Goal: Information Seeking & Learning: Understand process/instructions

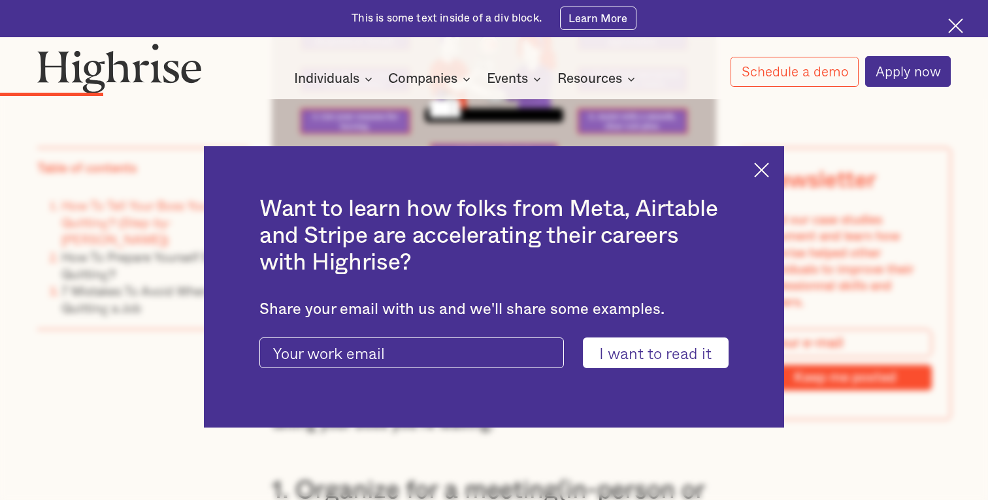
scroll to position [2110, 0]
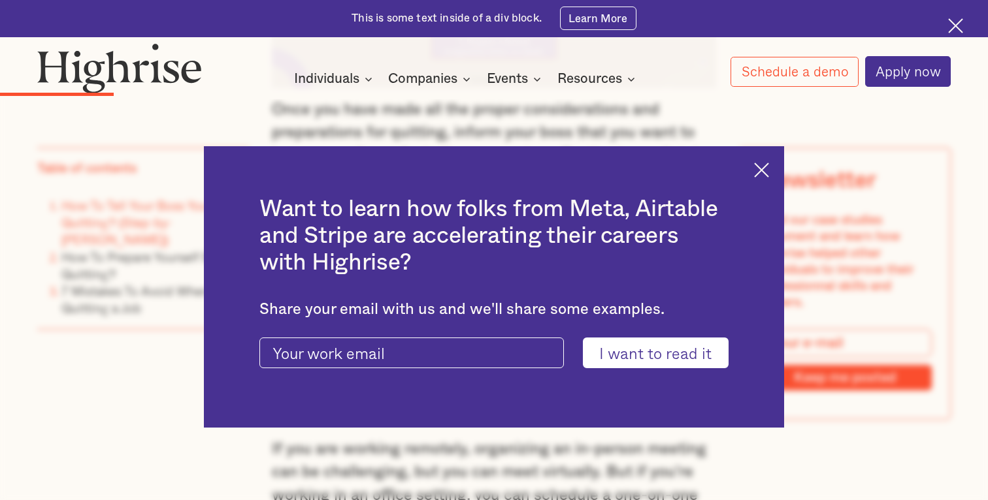
click at [762, 169] on img at bounding box center [761, 170] width 15 height 15
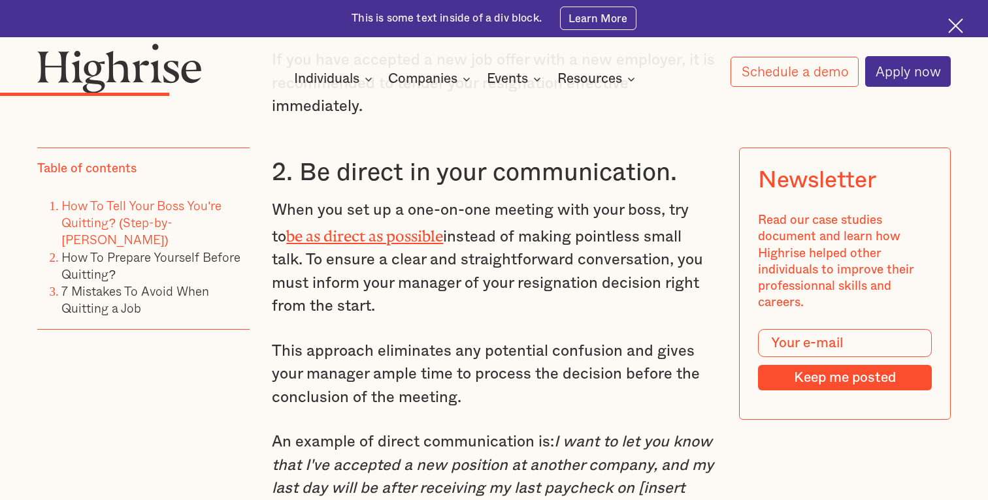
scroll to position [2735, 0]
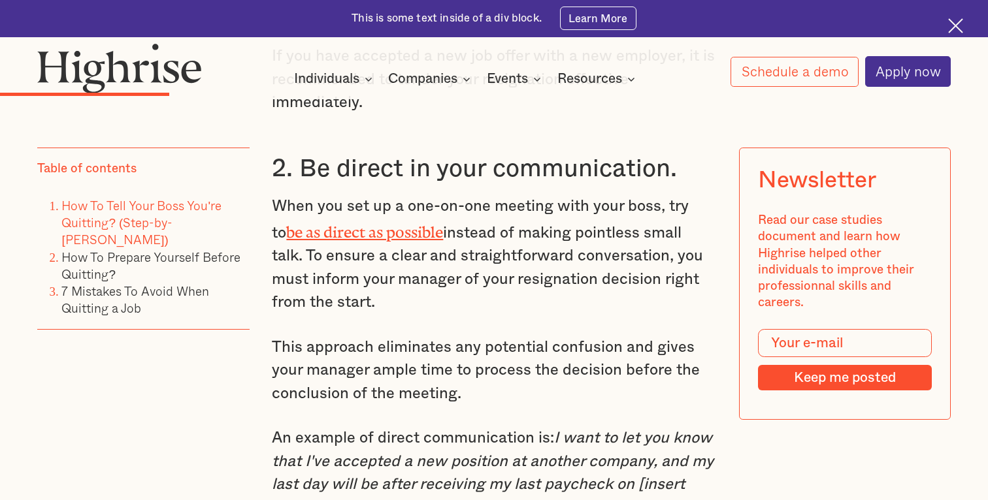
drag, startPoint x: 583, startPoint y: 294, endPoint x: 541, endPoint y: 316, distance: 47.6
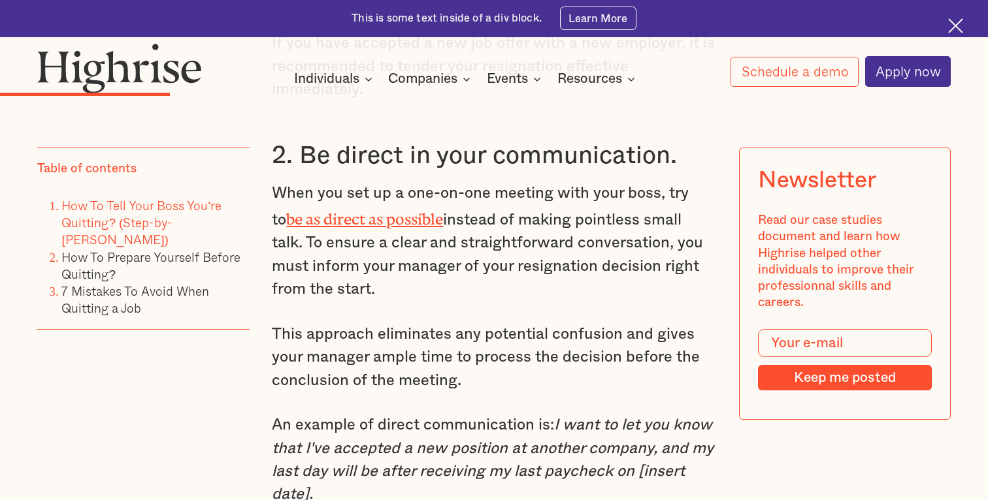
scroll to position [2753, 0]
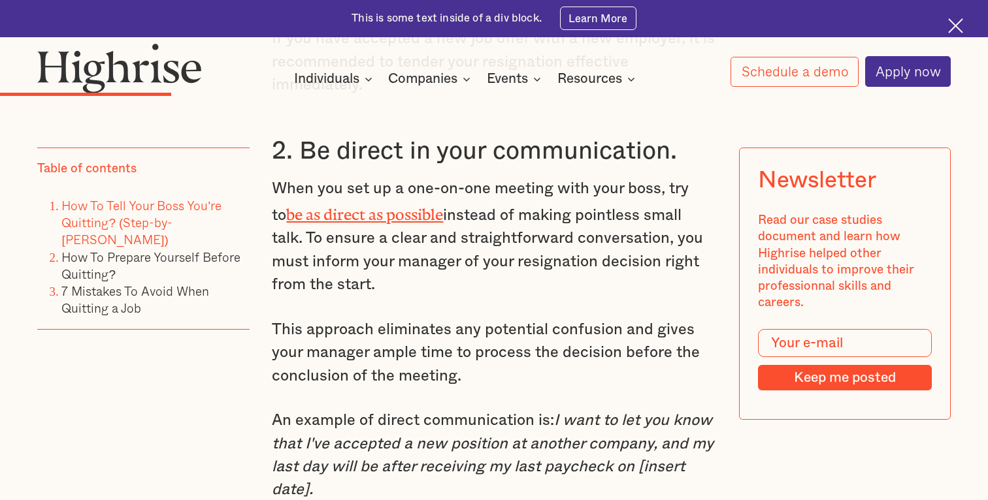
drag, startPoint x: 629, startPoint y: 167, endPoint x: 591, endPoint y: 276, distance: 115.5
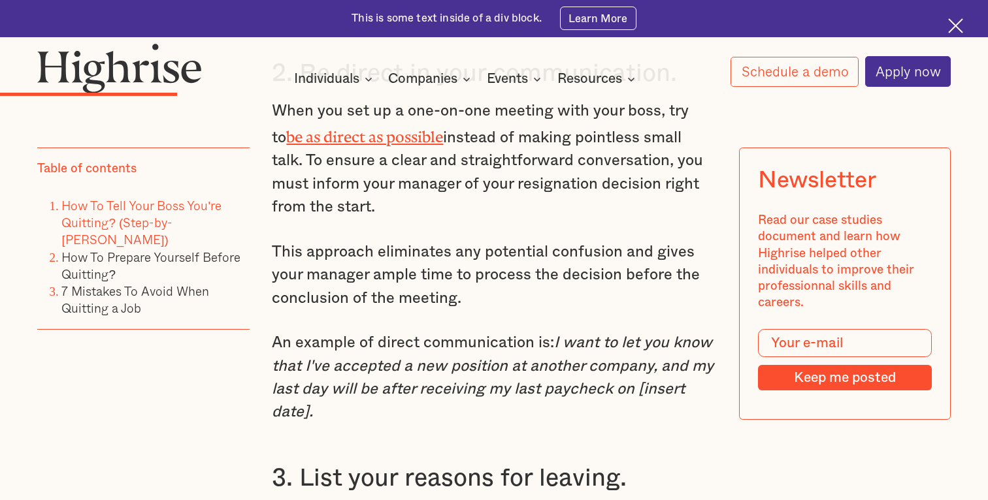
scroll to position [2847, 0]
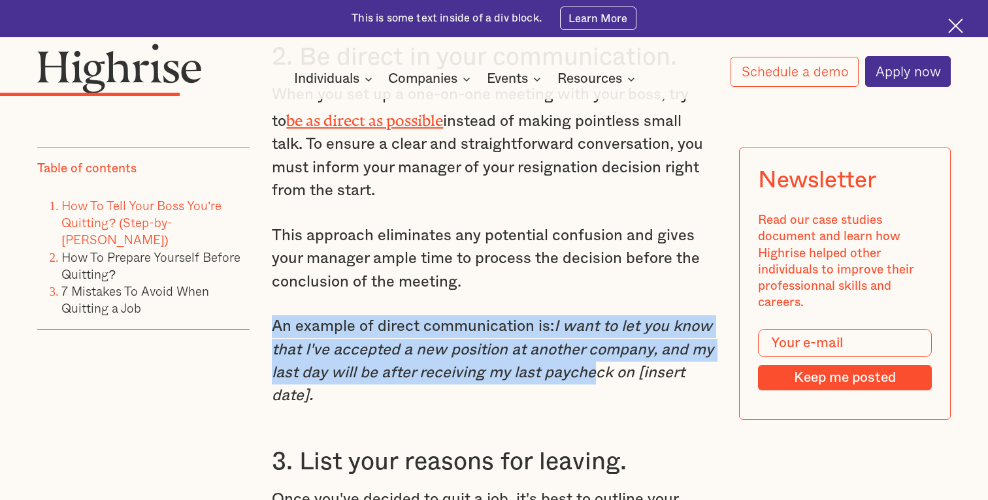
drag, startPoint x: 591, startPoint y: 276, endPoint x: 581, endPoint y: 359, distance: 84.3
click at [581, 359] on p "An example of direct communication is: I want to let you know that I've accepte…" at bounding box center [494, 362] width 444 height 93
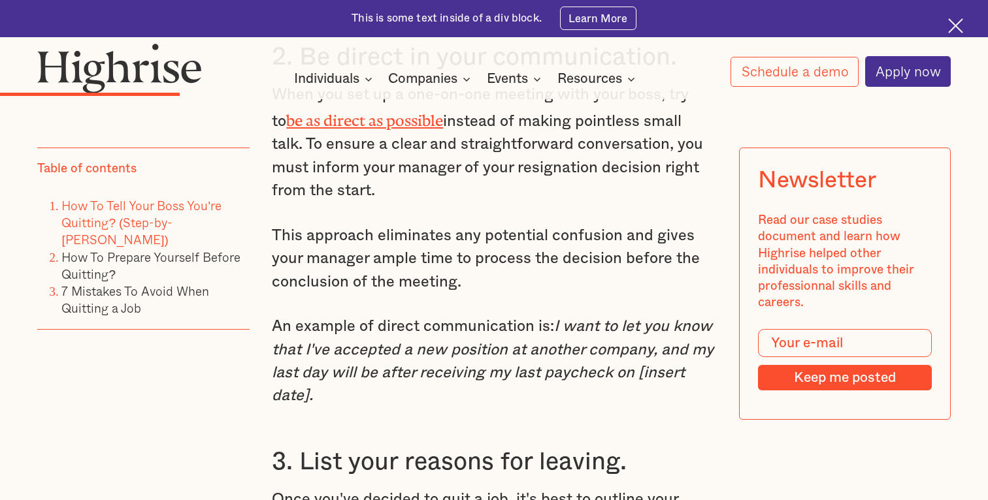
drag, startPoint x: 581, startPoint y: 366, endPoint x: 593, endPoint y: 257, distance: 109.2
click at [593, 257] on p "This approach eliminates any potential confusion and gives your manager ample t…" at bounding box center [494, 259] width 444 height 69
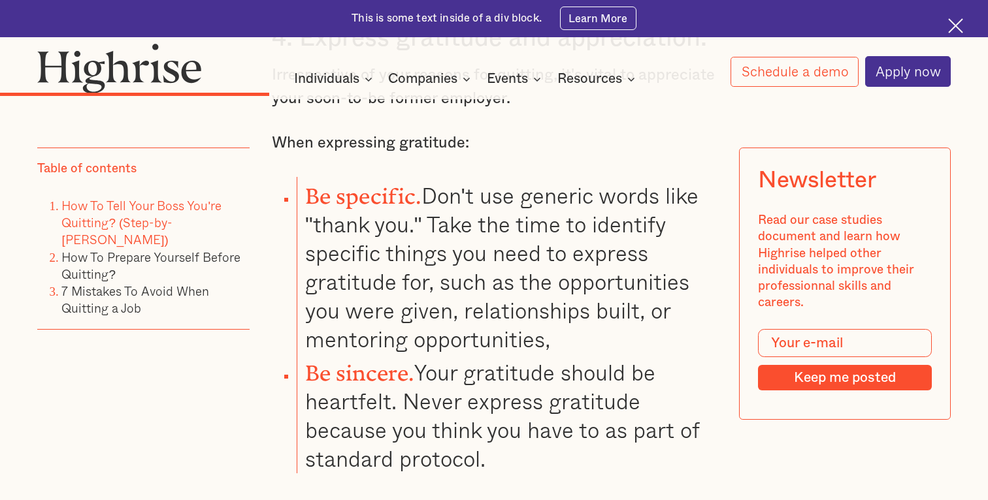
scroll to position [3836, 0]
drag, startPoint x: 634, startPoint y: 152, endPoint x: 617, endPoint y: 319, distance: 168.0
click at [617, 314] on li "Be specific. Don't use generic words like "thank you." Take the time to identif…" at bounding box center [506, 264] width 419 height 177
click at [617, 319] on li "Be specific. Don't use generic words like "thank you." Take the time to identif…" at bounding box center [506, 264] width 419 height 177
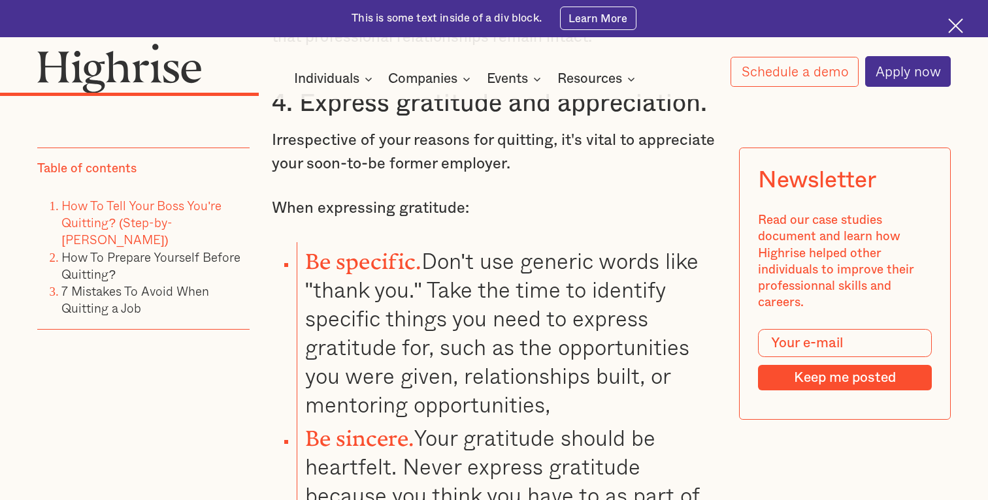
scroll to position [3266, 0]
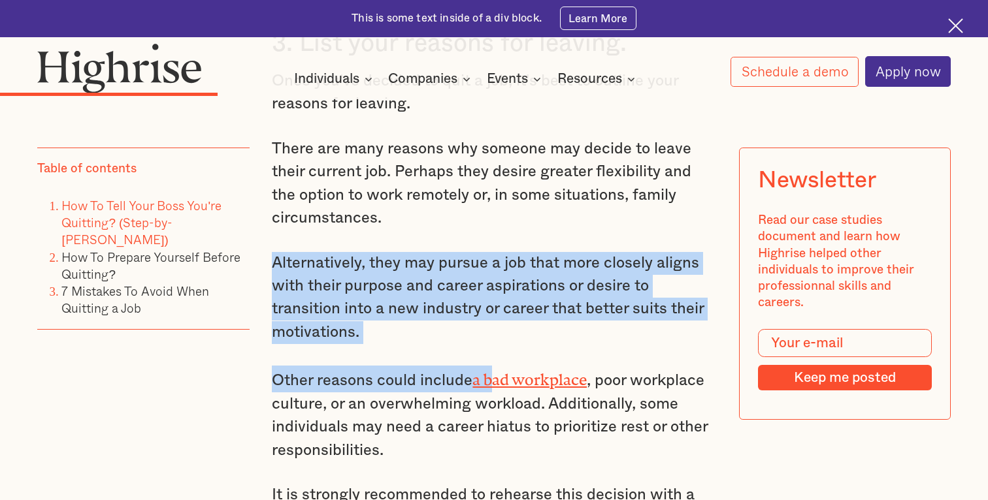
drag, startPoint x: 501, startPoint y: 215, endPoint x: 491, endPoint y: 358, distance: 143.5
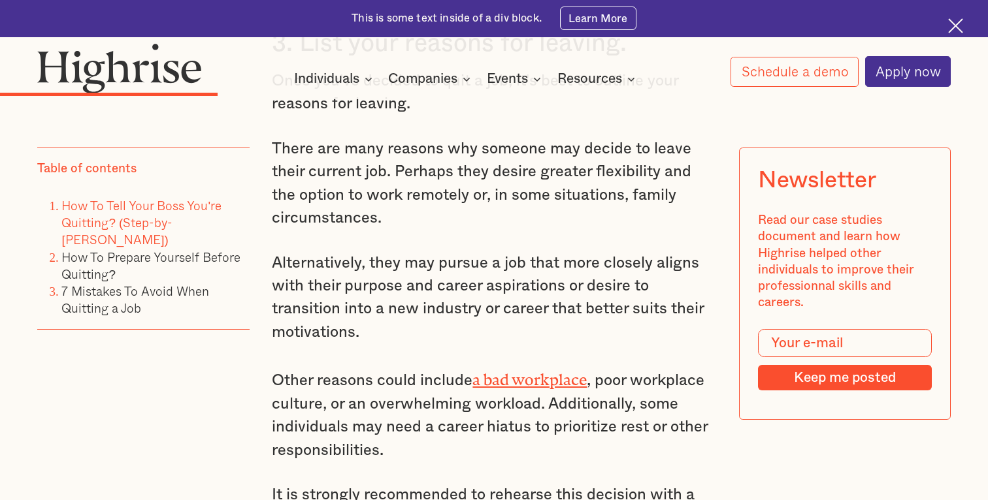
click at [516, 312] on p "Alternatively, they may pursue a job that more closely aligns with their purpos…" at bounding box center [494, 298] width 444 height 93
